Goal: Use online tool/utility: Utilize a website feature to perform a specific function

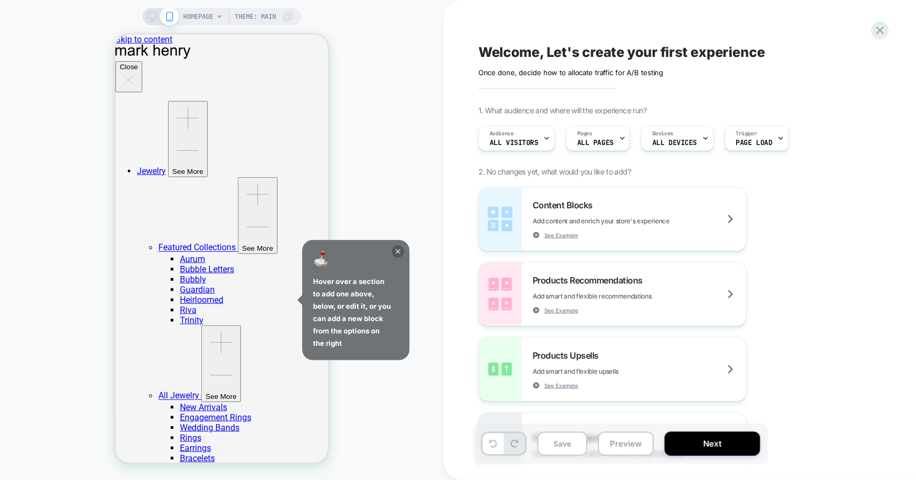
click at [402, 252] on icon at bounding box center [398, 251] width 12 height 12
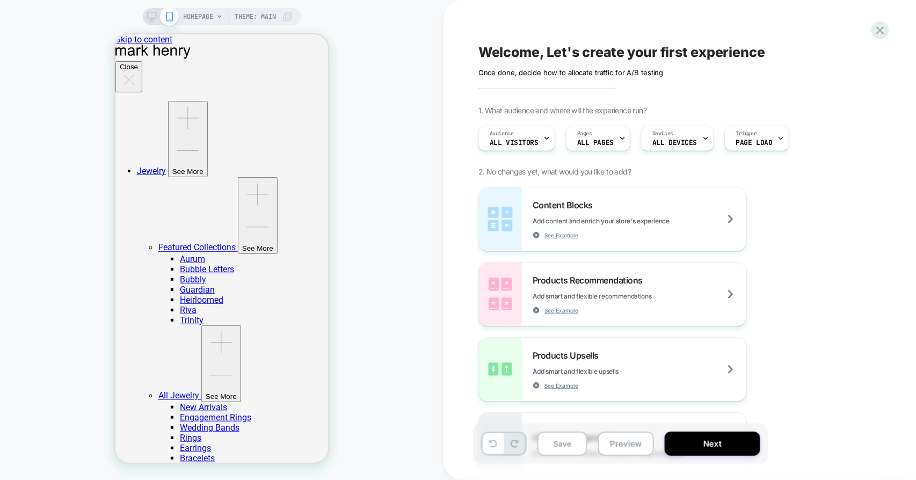
click at [192, 18] on span "HOMEPAGE" at bounding box center [199, 16] width 30 height 17
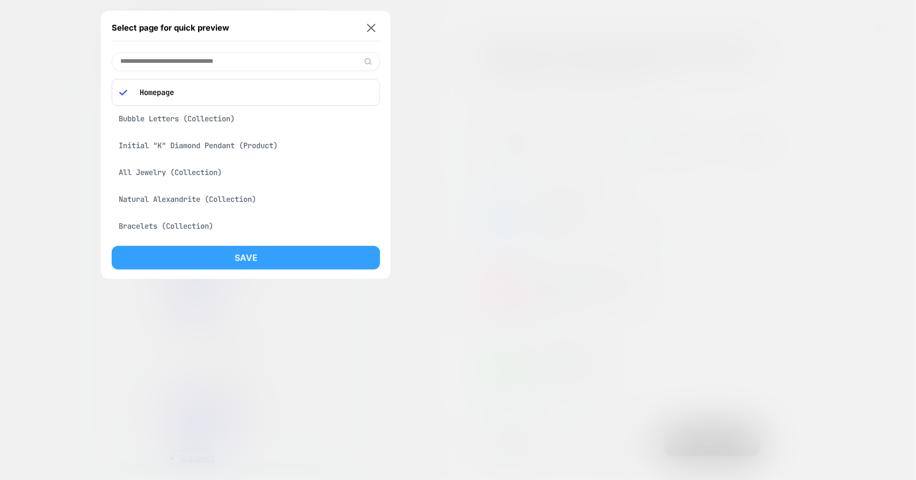
click at [248, 254] on button "Save" at bounding box center [246, 258] width 268 height 24
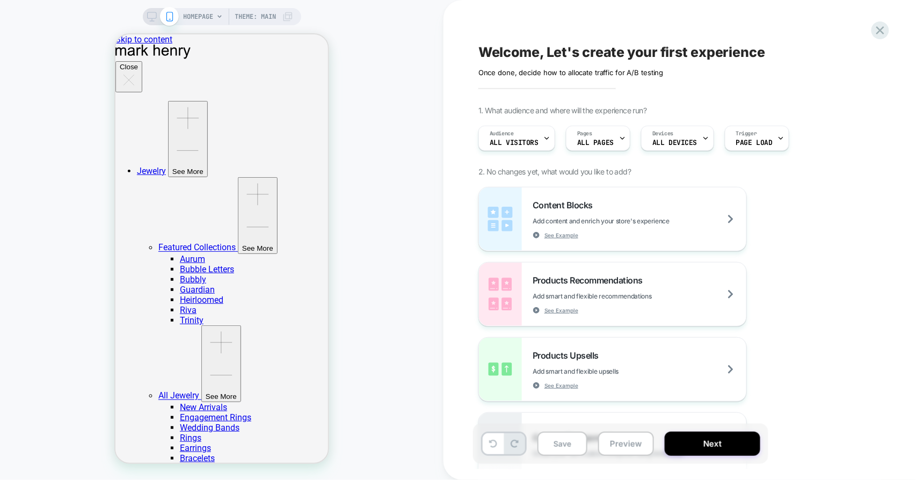
click at [147, 16] on icon at bounding box center [152, 17] width 10 height 10
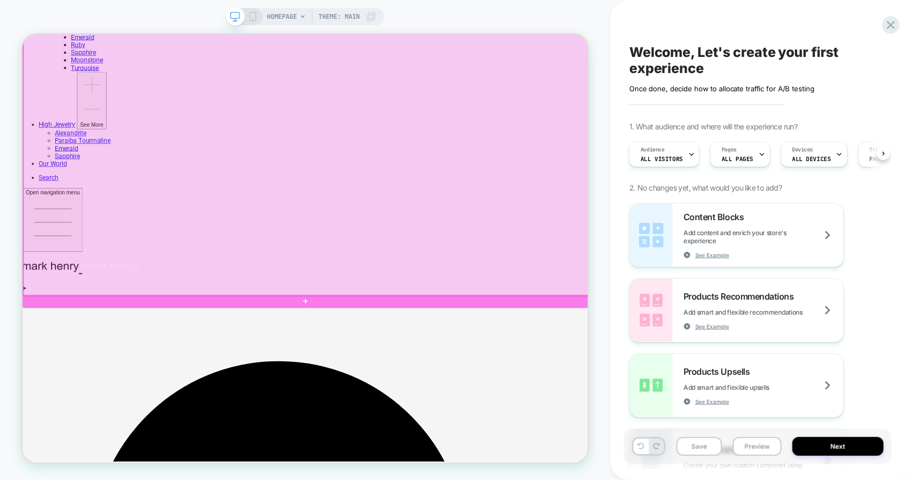
scroll to position [238, 0]
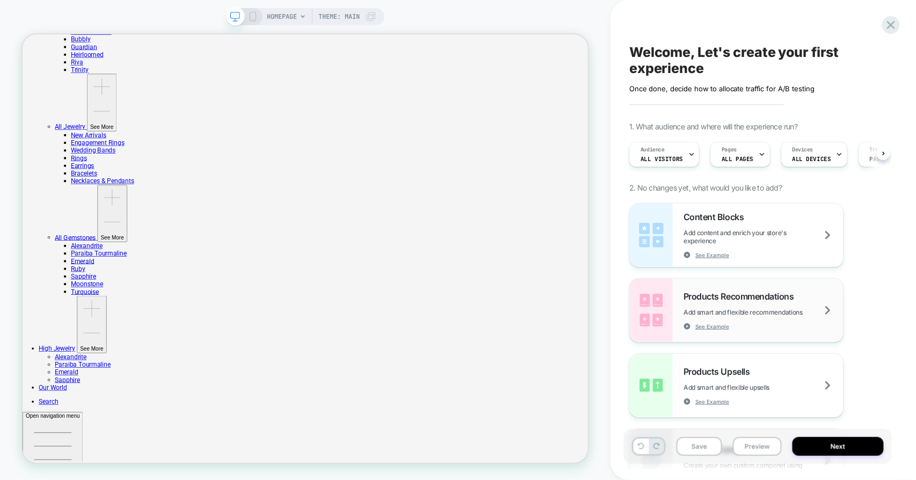
click at [709, 308] on div "Products Recommendations Add smart and flexible recommendations See Example" at bounding box center [763, 310] width 160 height 39
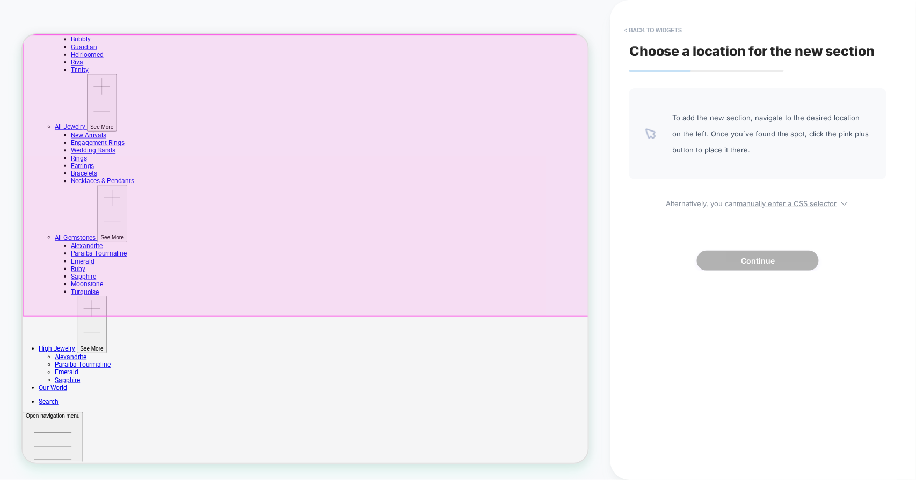
click at [425, 218] on div at bounding box center [400, 222] width 755 height 374
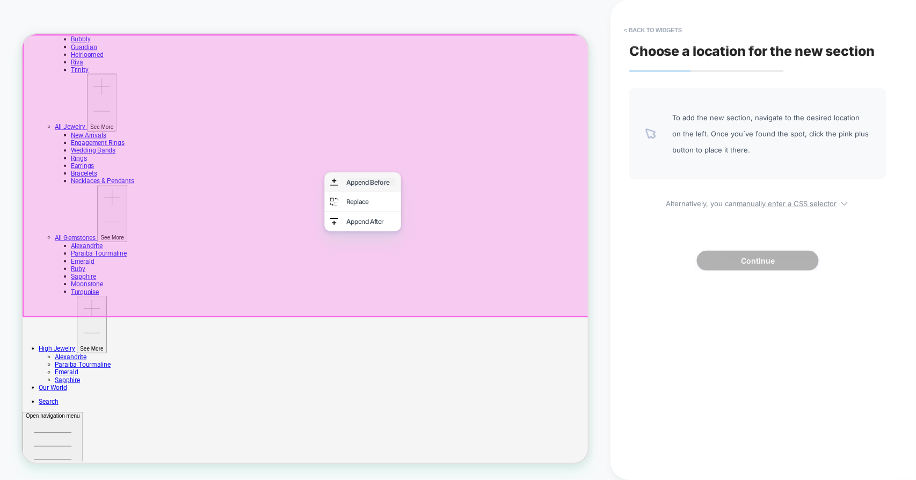
click at [465, 232] on div "Append Before" at bounding box center [487, 230] width 66 height 11
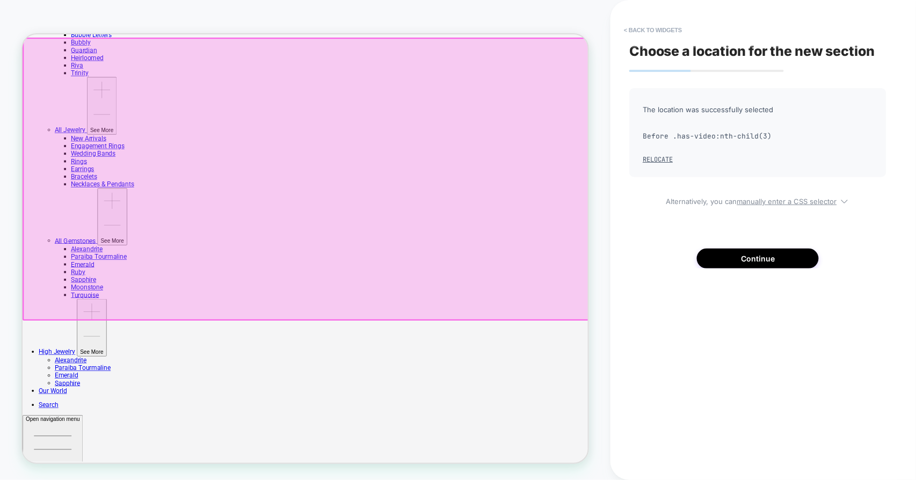
scroll to position [0, 0]
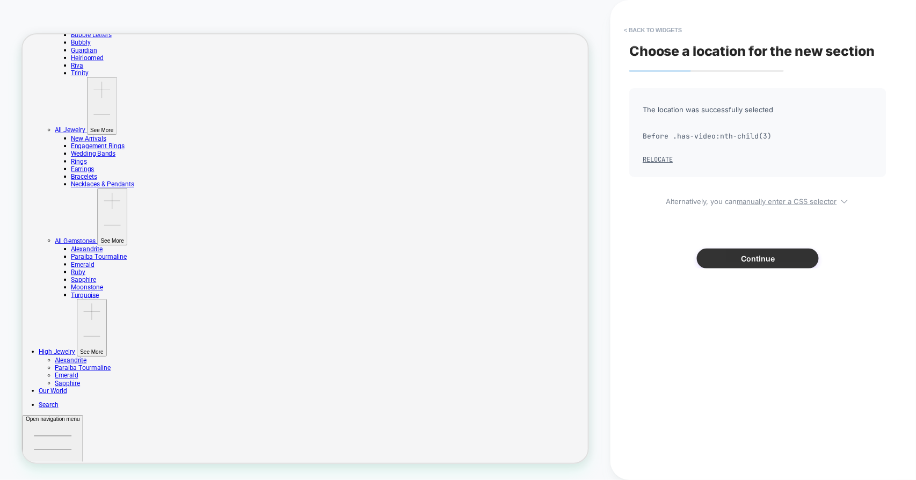
click at [720, 254] on button "Continue" at bounding box center [758, 259] width 122 height 20
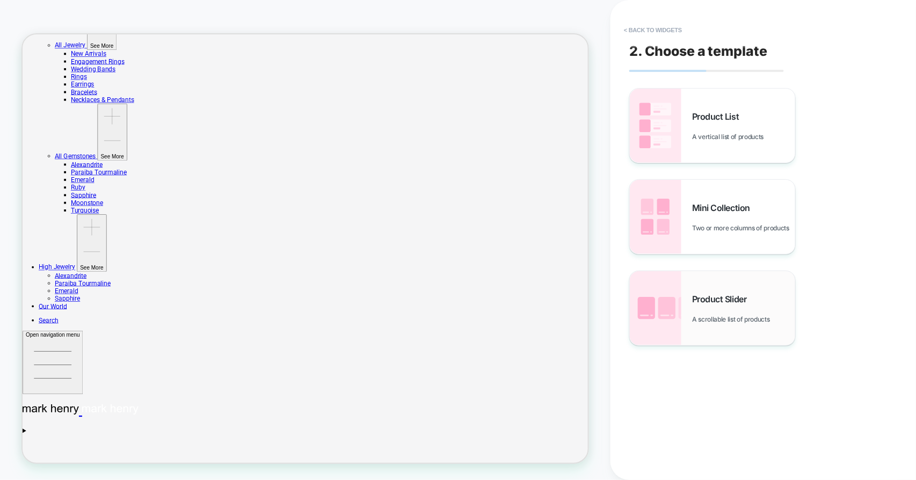
scroll to position [369, 0]
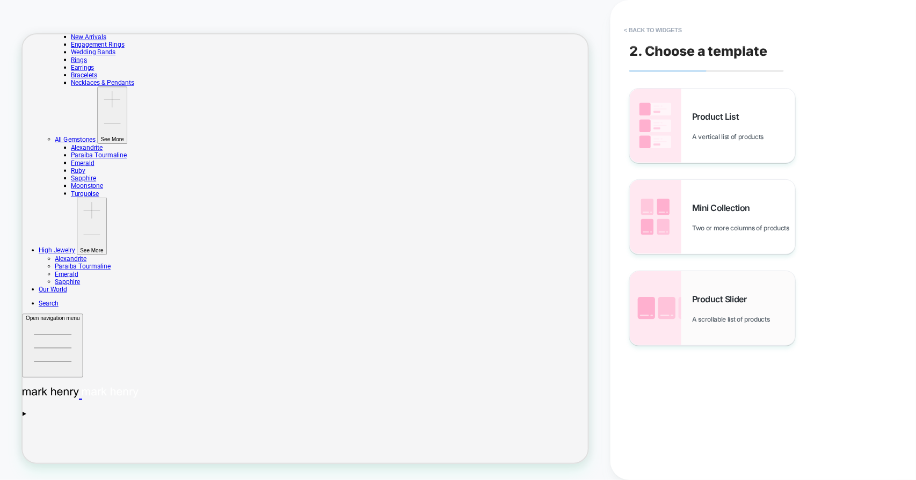
click at [732, 305] on div "Product Slider A scrollable list of products" at bounding box center [743, 309] width 103 height 30
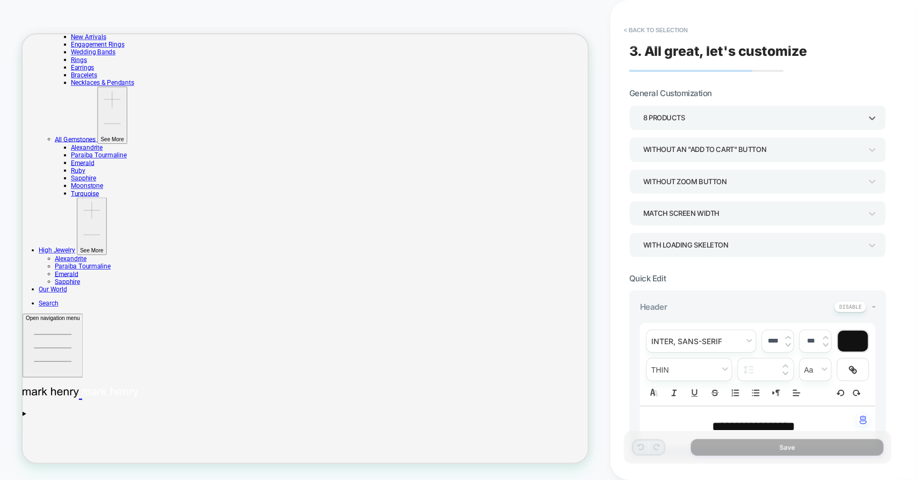
click at [695, 123] on div "8 Products" at bounding box center [752, 118] width 219 height 14
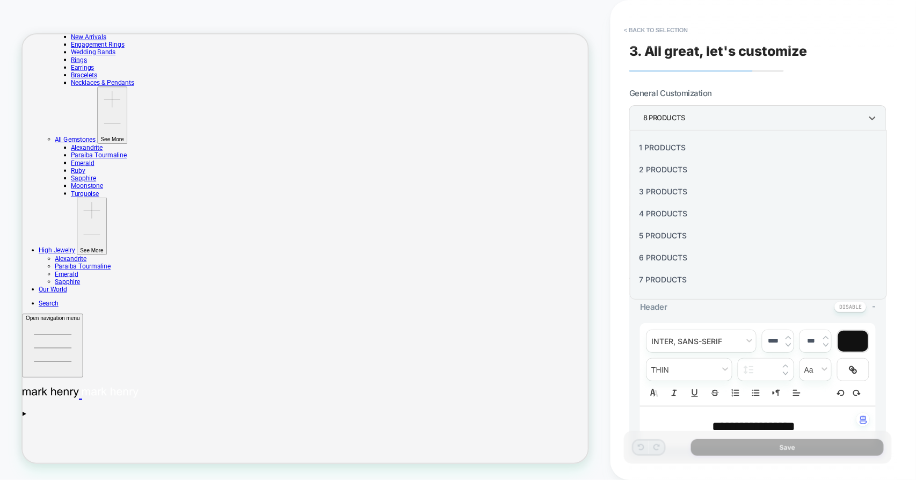
click at [668, 258] on div "6 Products" at bounding box center [758, 257] width 249 height 22
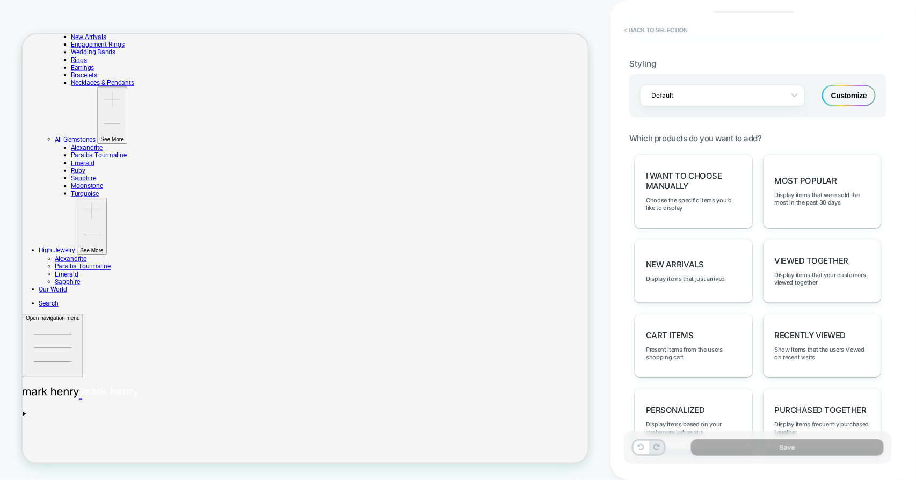
scroll to position [596, 0]
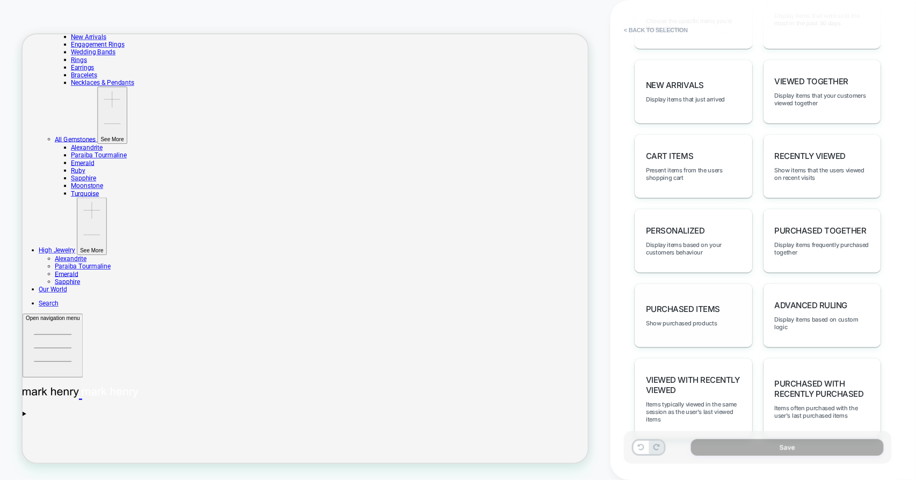
click at [685, 304] on span "Purchased Items" at bounding box center [683, 309] width 74 height 10
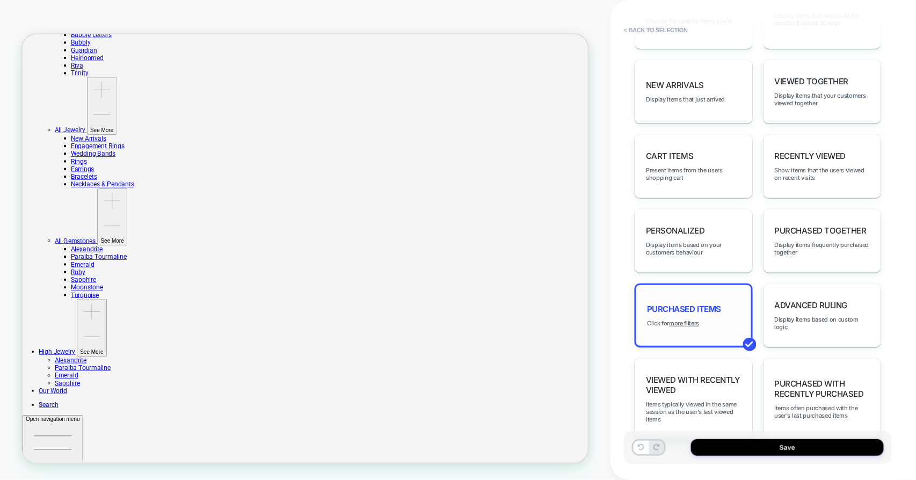
scroll to position [369, 0]
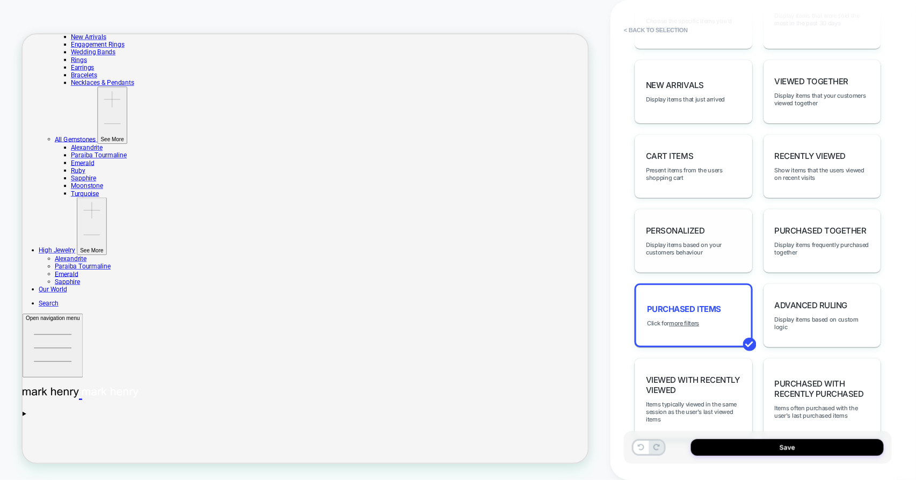
click at [686, 230] on div "personalized Display items based on your customers behaviour" at bounding box center [694, 241] width 118 height 64
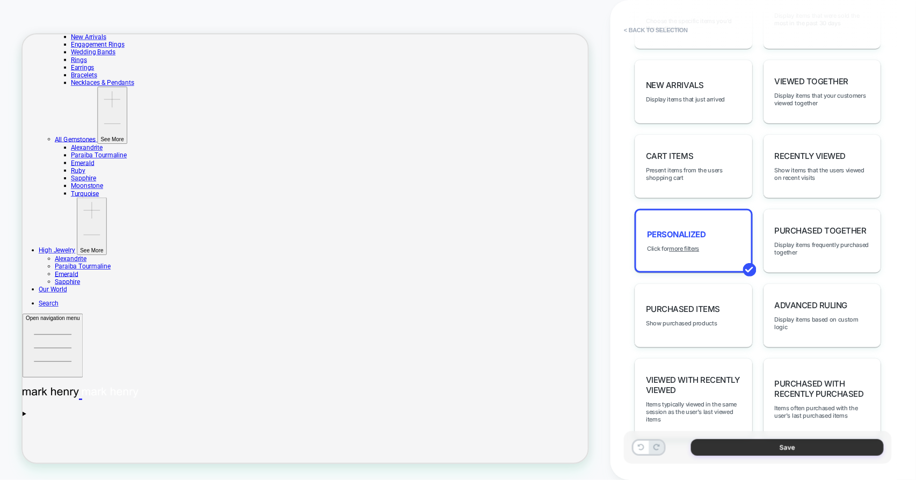
click at [757, 448] on button "Save" at bounding box center [787, 447] width 193 height 17
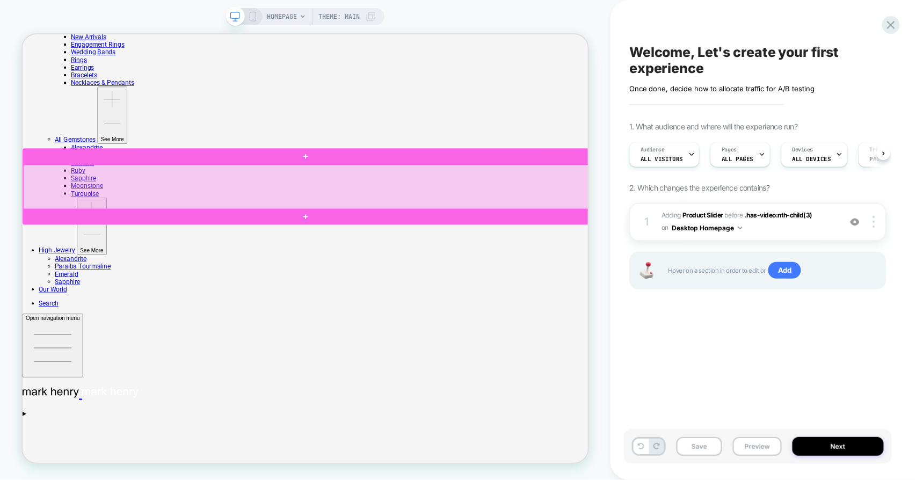
click at [454, 214] on div at bounding box center [400, 238] width 755 height 60
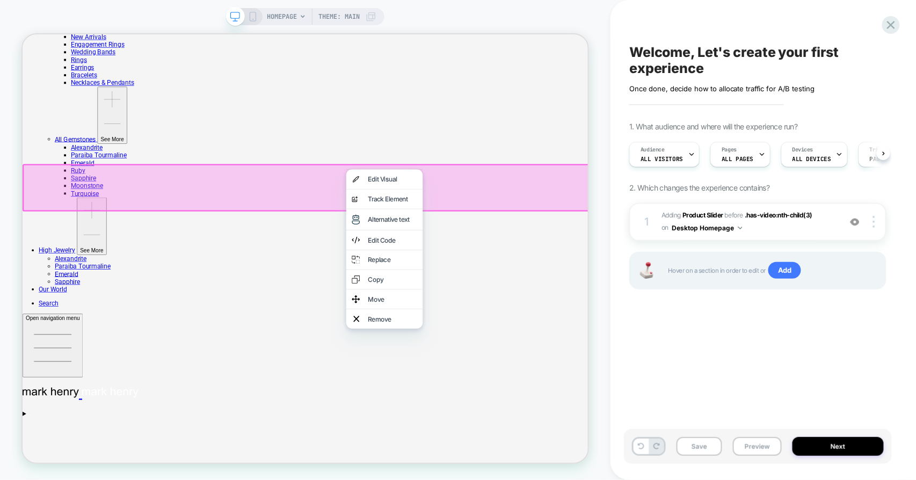
click at [632, 231] on div at bounding box center [401, 238] width 758 height 63
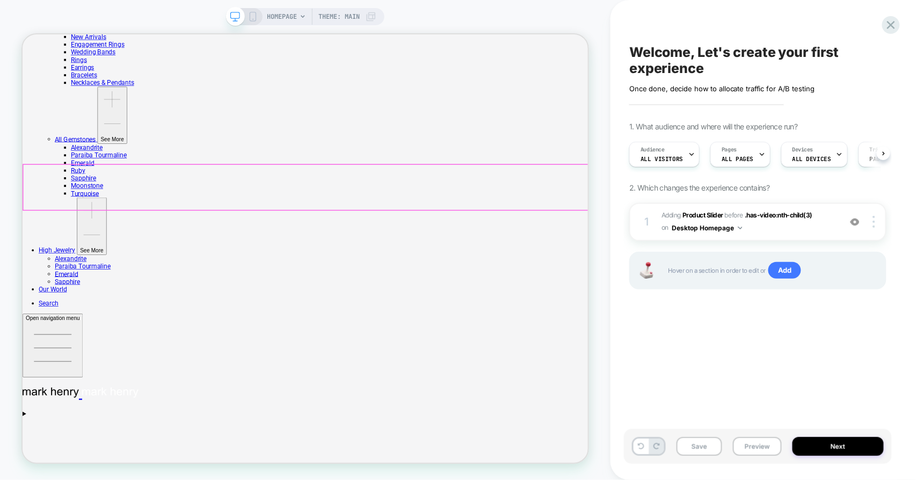
click at [632, 231] on div at bounding box center [400, 238] width 755 height 60
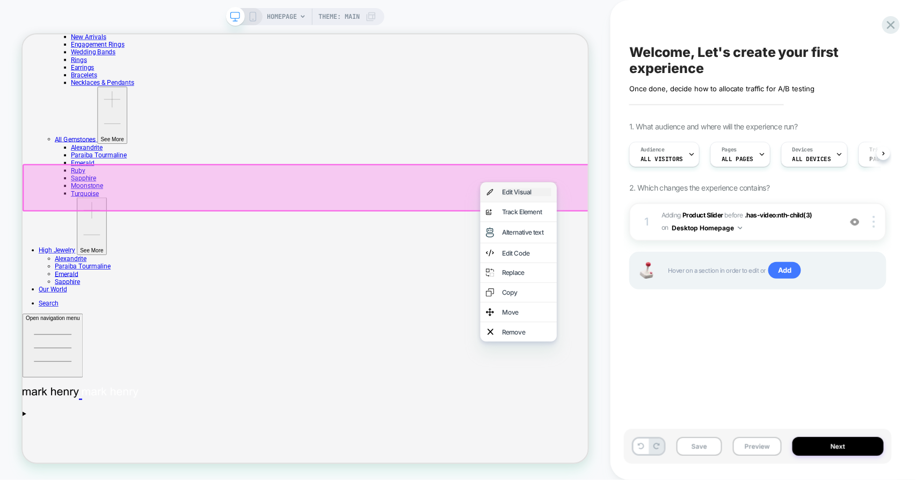
click at [670, 244] on div "Edit Visual" at bounding box center [694, 244] width 66 height 11
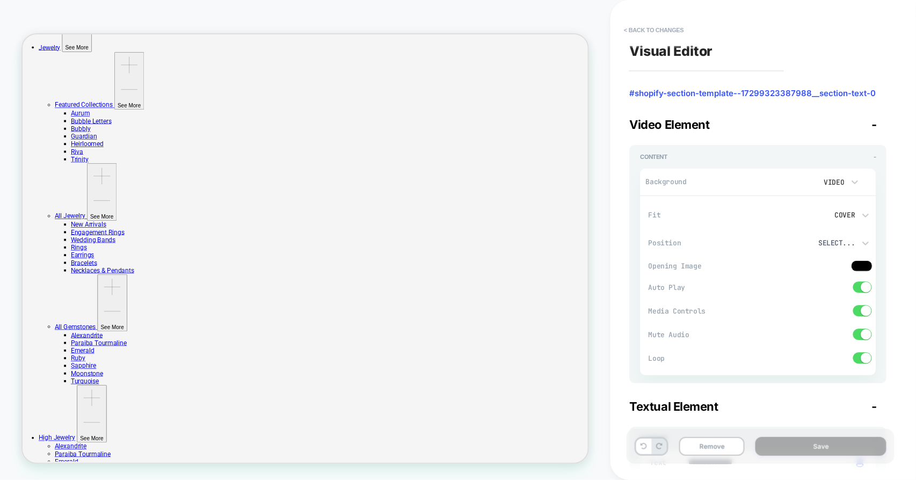
scroll to position [0, 0]
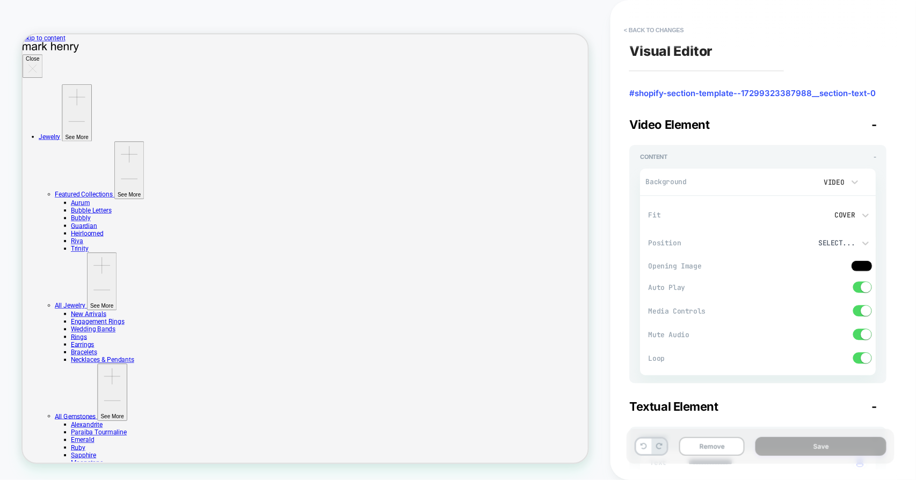
click at [838, 180] on div "Video" at bounding box center [832, 182] width 23 height 9
click at [825, 206] on div "None" at bounding box center [838, 210] width 45 height 23
type textarea "*"
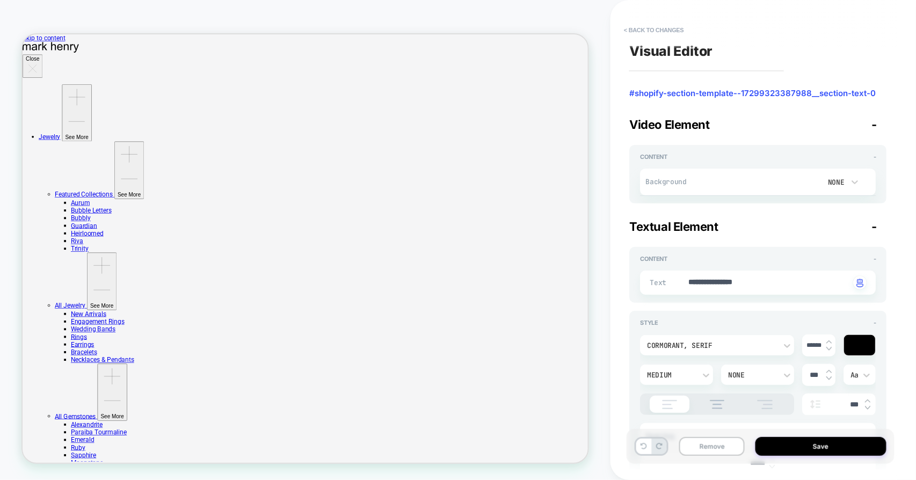
click at [743, 21] on span "< Back to changes" at bounding box center [752, 29] width 268 height 17
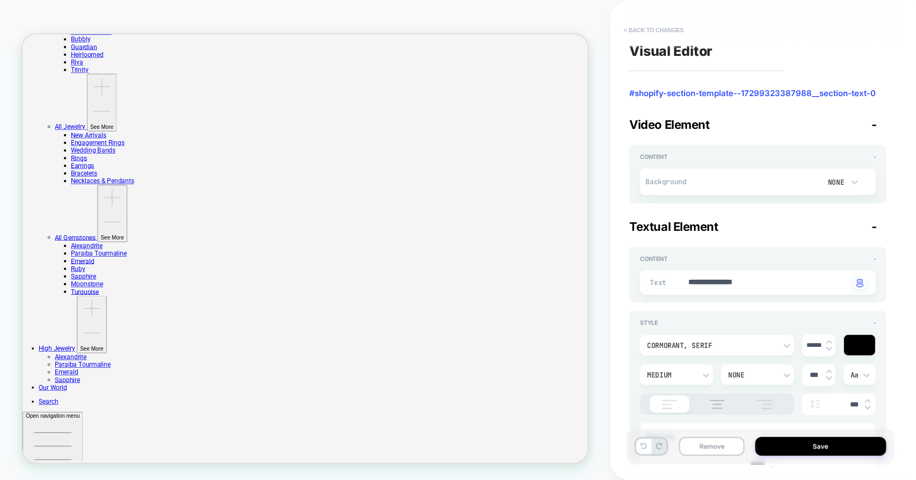
click at [642, 24] on button "< Back to changes" at bounding box center [653, 29] width 71 height 17
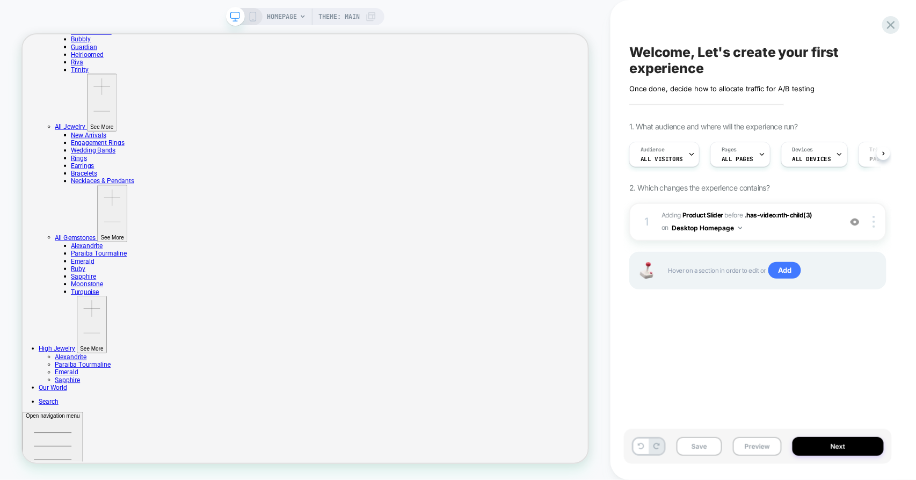
scroll to position [0, 0]
click at [854, 219] on img at bounding box center [854, 221] width 9 height 9
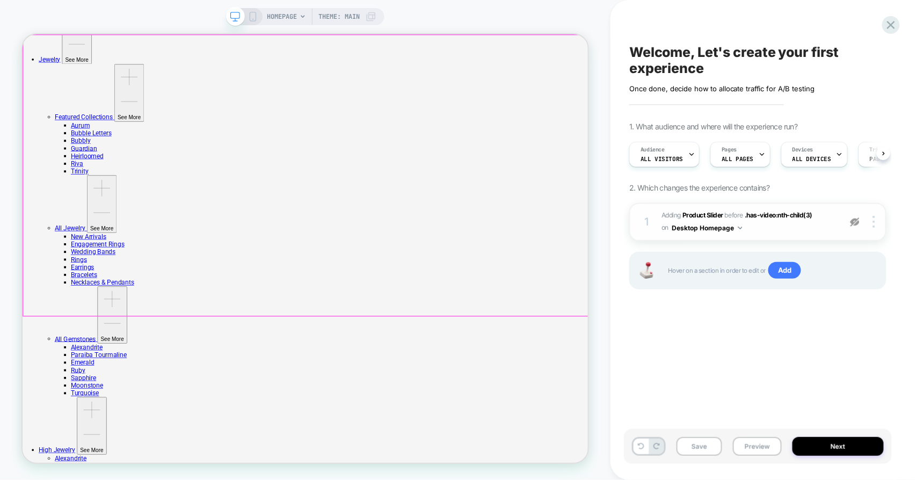
scroll to position [282, 0]
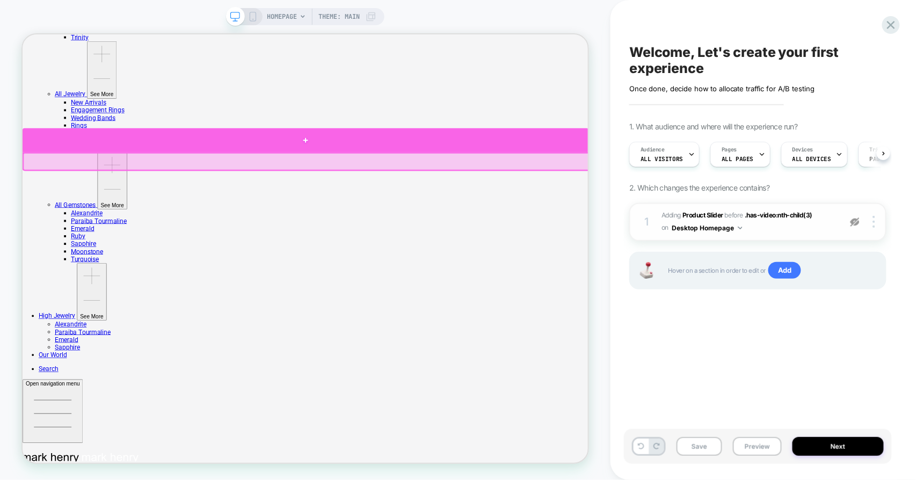
click at [401, 174] on div at bounding box center [399, 175] width 755 height 32
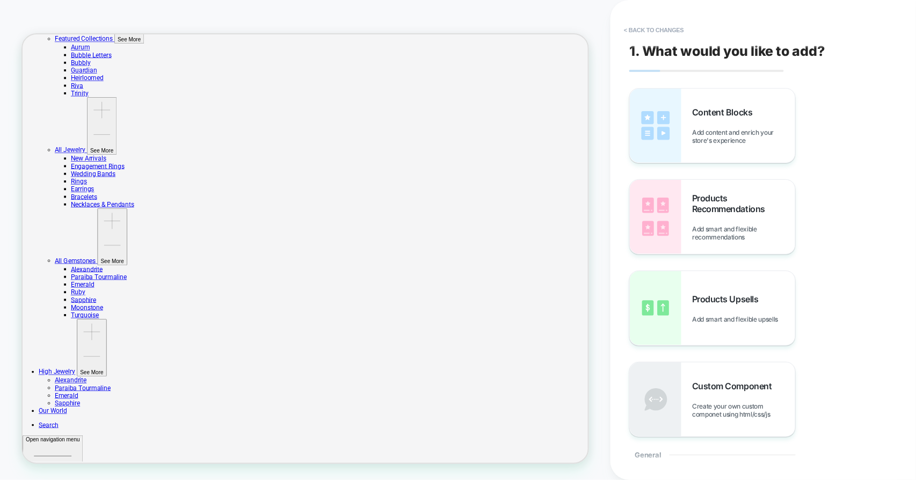
scroll to position [171, 0]
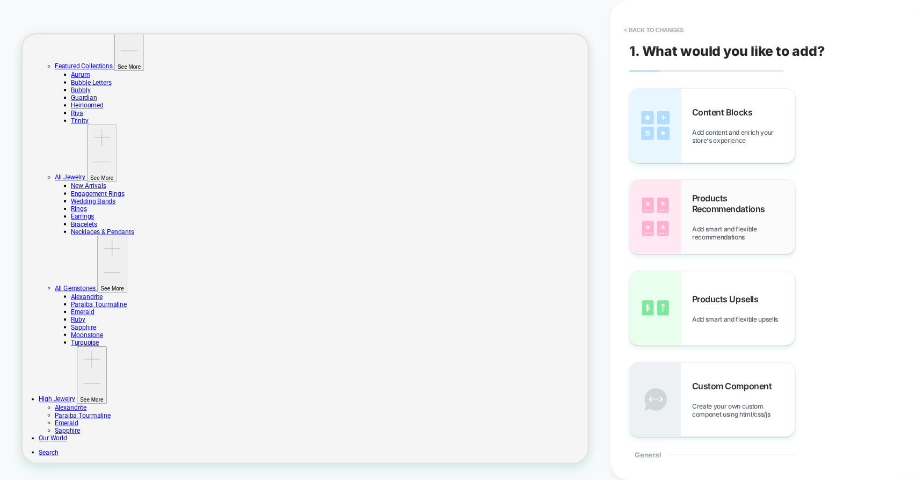
click at [714, 205] on span "Products Recommendations" at bounding box center [743, 203] width 103 height 21
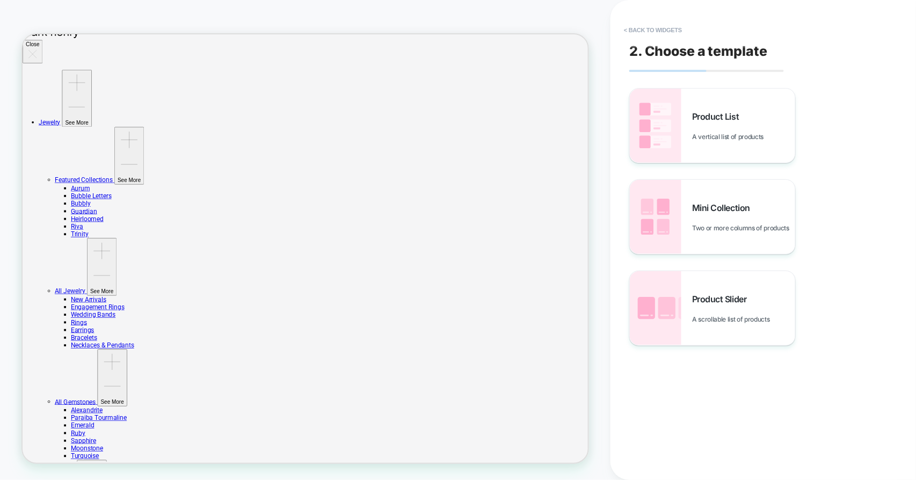
scroll to position [238, 0]
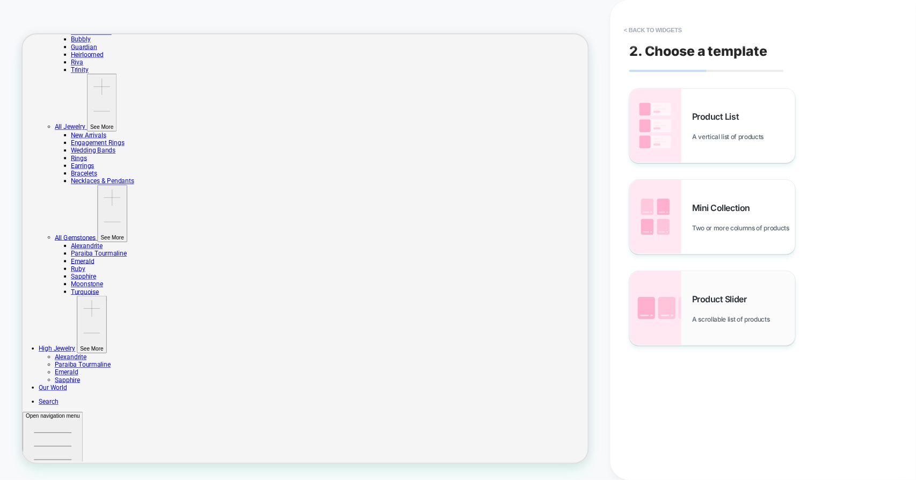
click at [678, 324] on img at bounding box center [656, 308] width 52 height 74
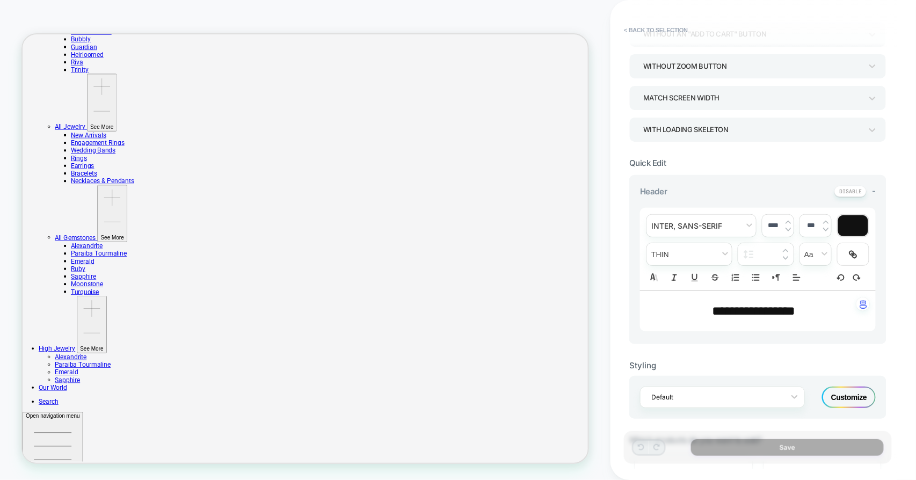
scroll to position [119, 0]
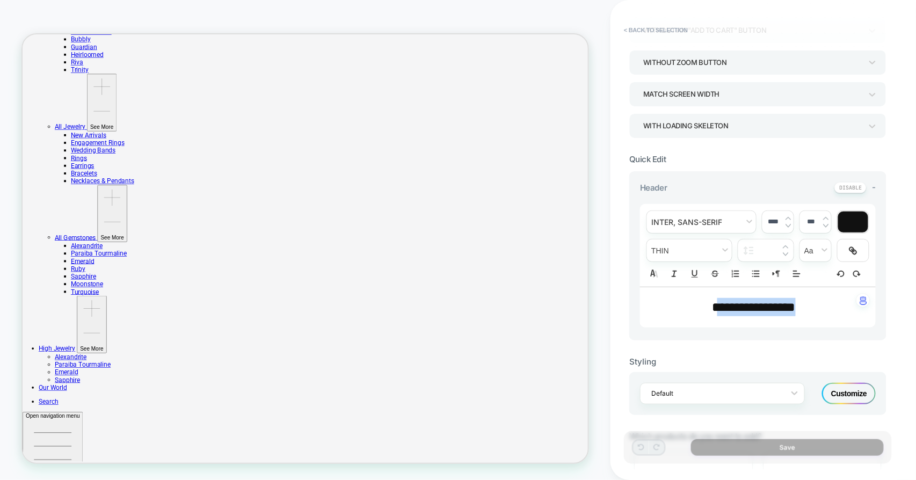
drag, startPoint x: 705, startPoint y: 307, endPoint x: 807, endPoint y: 305, distance: 102.0
click at [807, 305] on p "**********" at bounding box center [754, 307] width 206 height 18
type input "****"
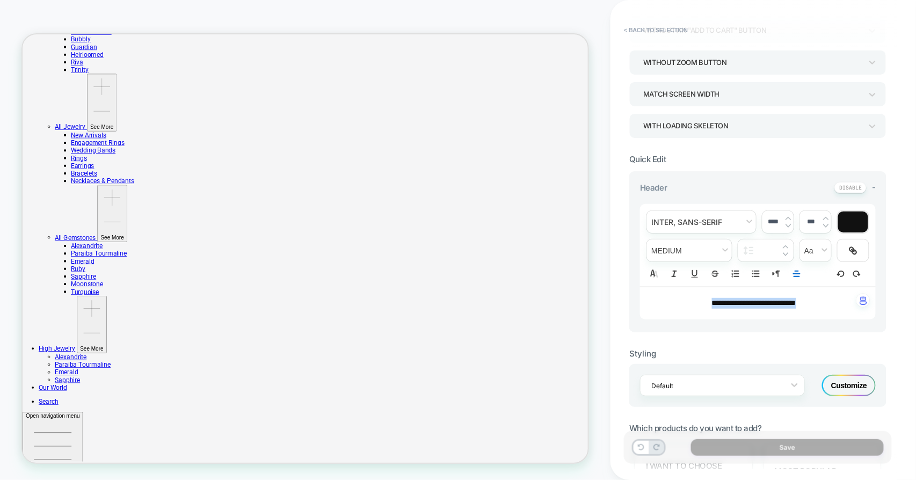
drag, startPoint x: 723, startPoint y: 300, endPoint x: 818, endPoint y: 300, distance: 95.0
click at [818, 300] on p "**********" at bounding box center [754, 303] width 206 height 11
click at [770, 250] on input "text" at bounding box center [771, 251] width 21 height 8
click at [787, 216] on img at bounding box center [787, 218] width 5 height 4
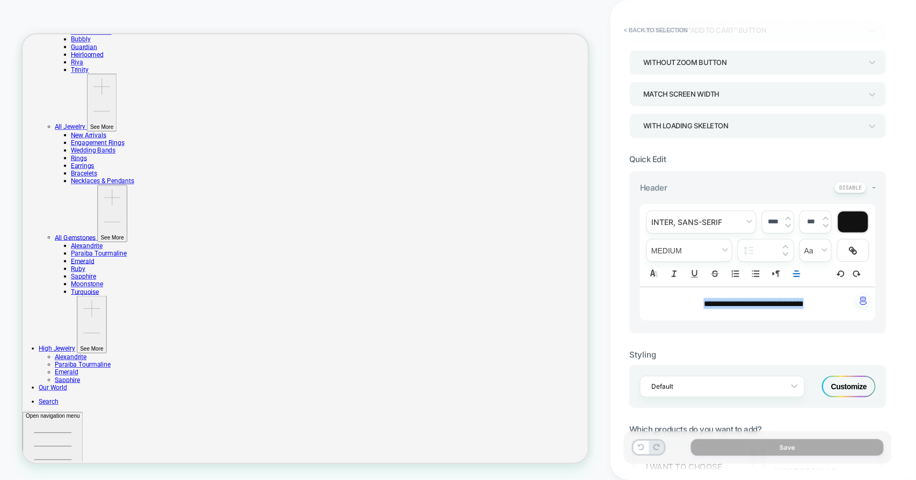
click at [787, 216] on img at bounding box center [787, 218] width 5 height 4
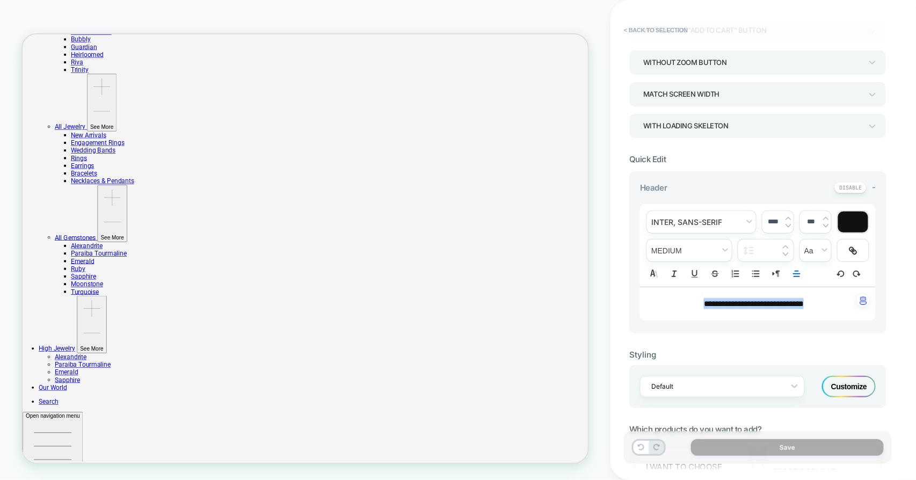
click at [787, 216] on img at bounding box center [787, 218] width 5 height 4
type input "****"
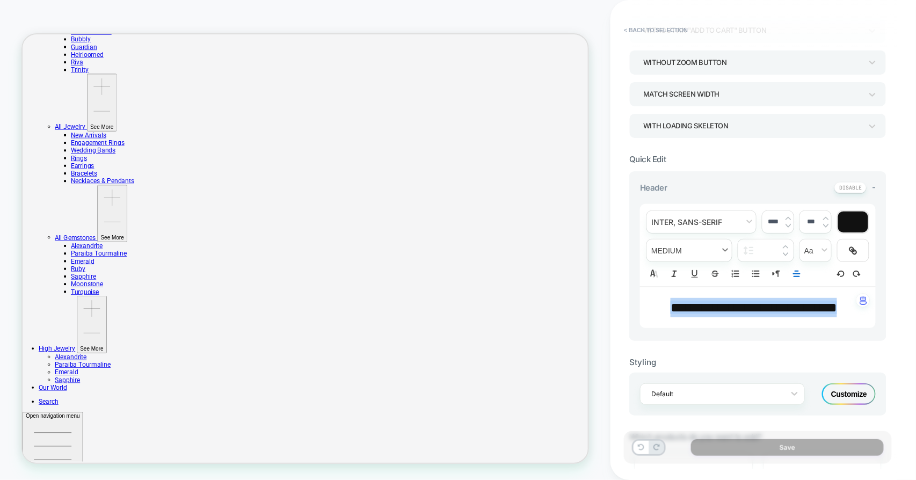
click at [687, 249] on span "fontWeight" at bounding box center [689, 250] width 85 height 22
click at [732, 190] on div "Header -" at bounding box center [758, 187] width 236 height 11
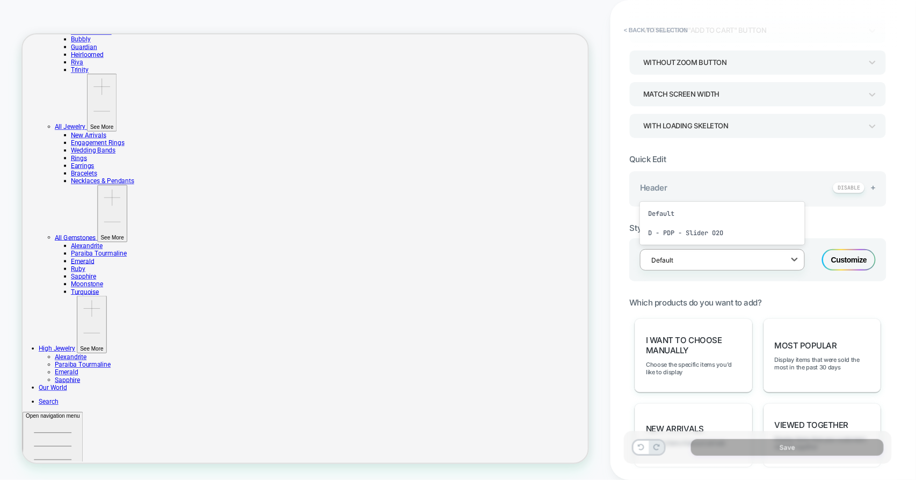
click at [715, 260] on div at bounding box center [715, 260] width 128 height 10
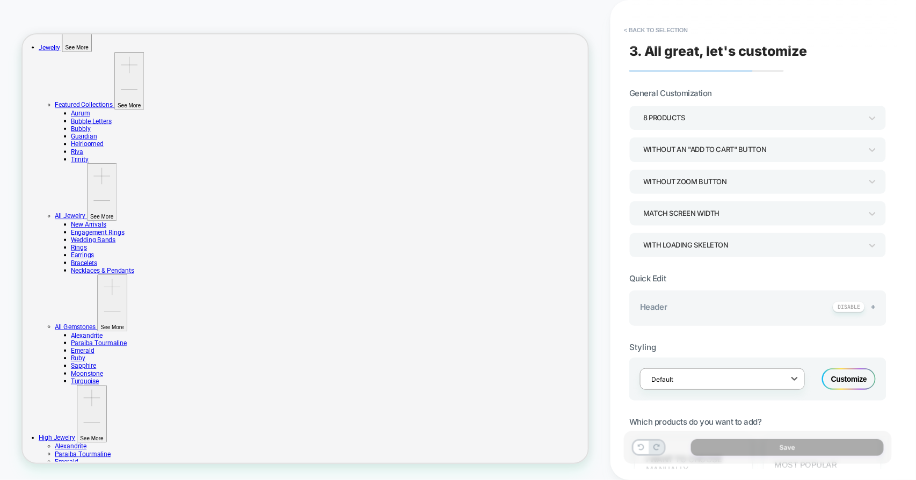
scroll to position [298, 0]
